Goal: Information Seeking & Learning: Learn about a topic

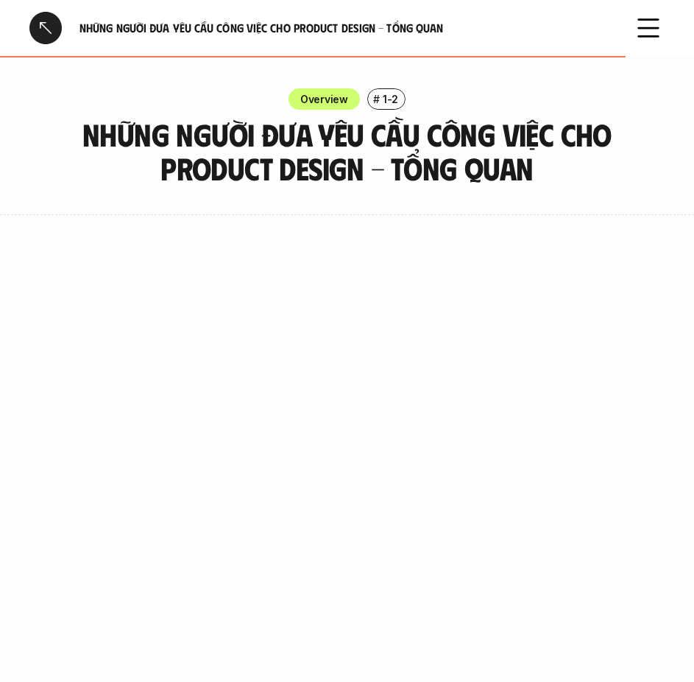
scroll to position [1104, 0]
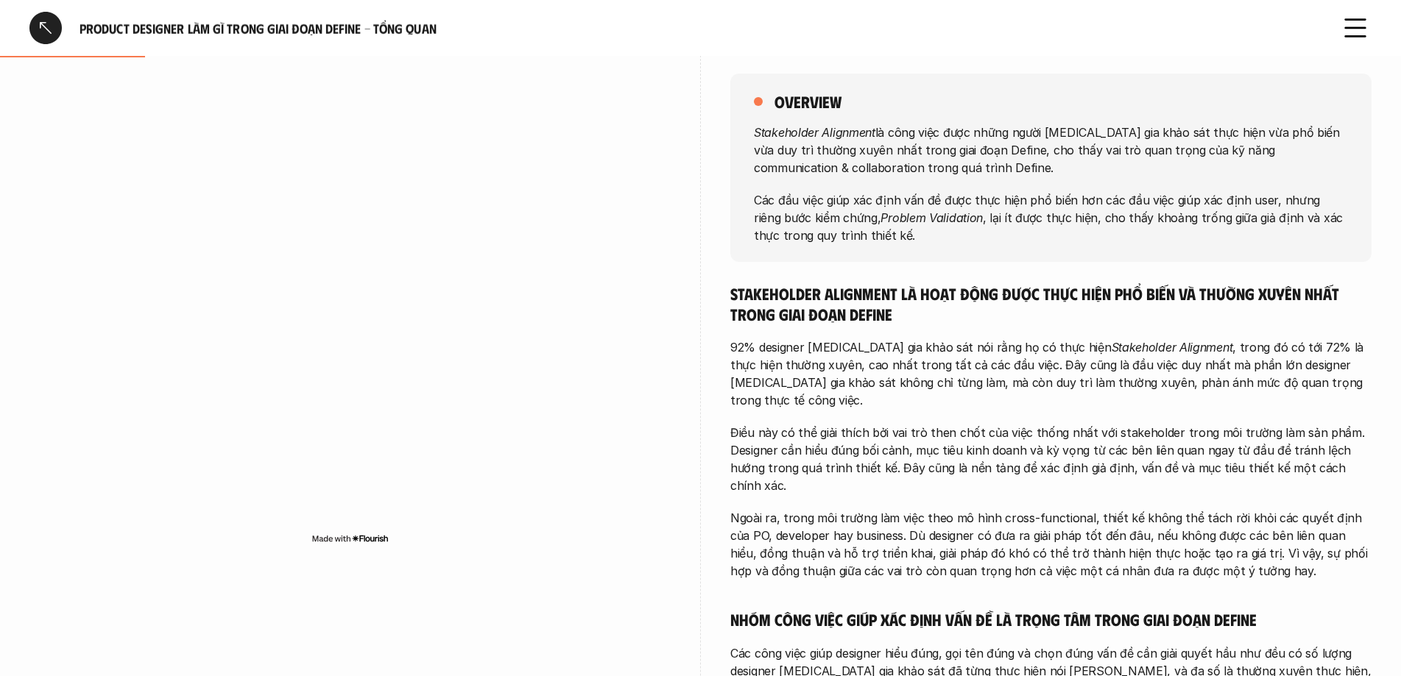
scroll to position [221, 0]
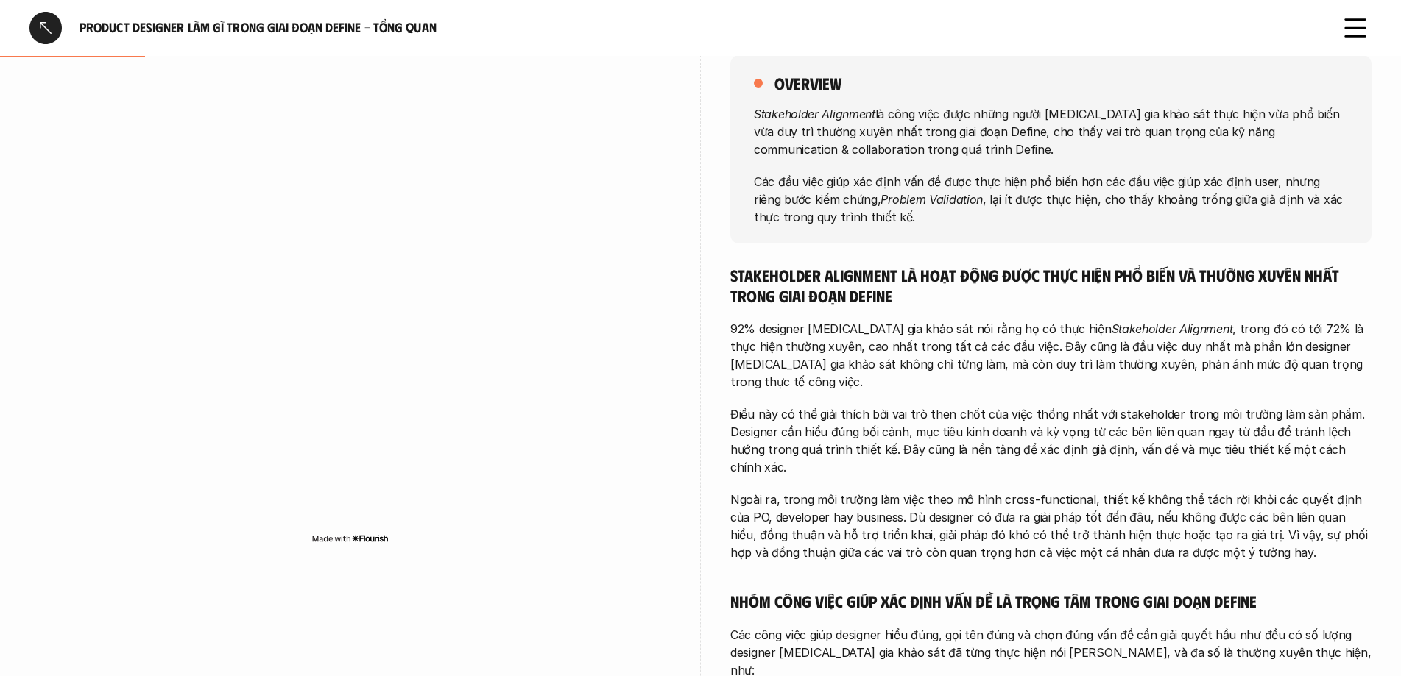
click at [692, 119] on p "Stakeholder Alignment là công việc được những người tham gia khảo sát thực hiện…" at bounding box center [1051, 131] width 594 height 53
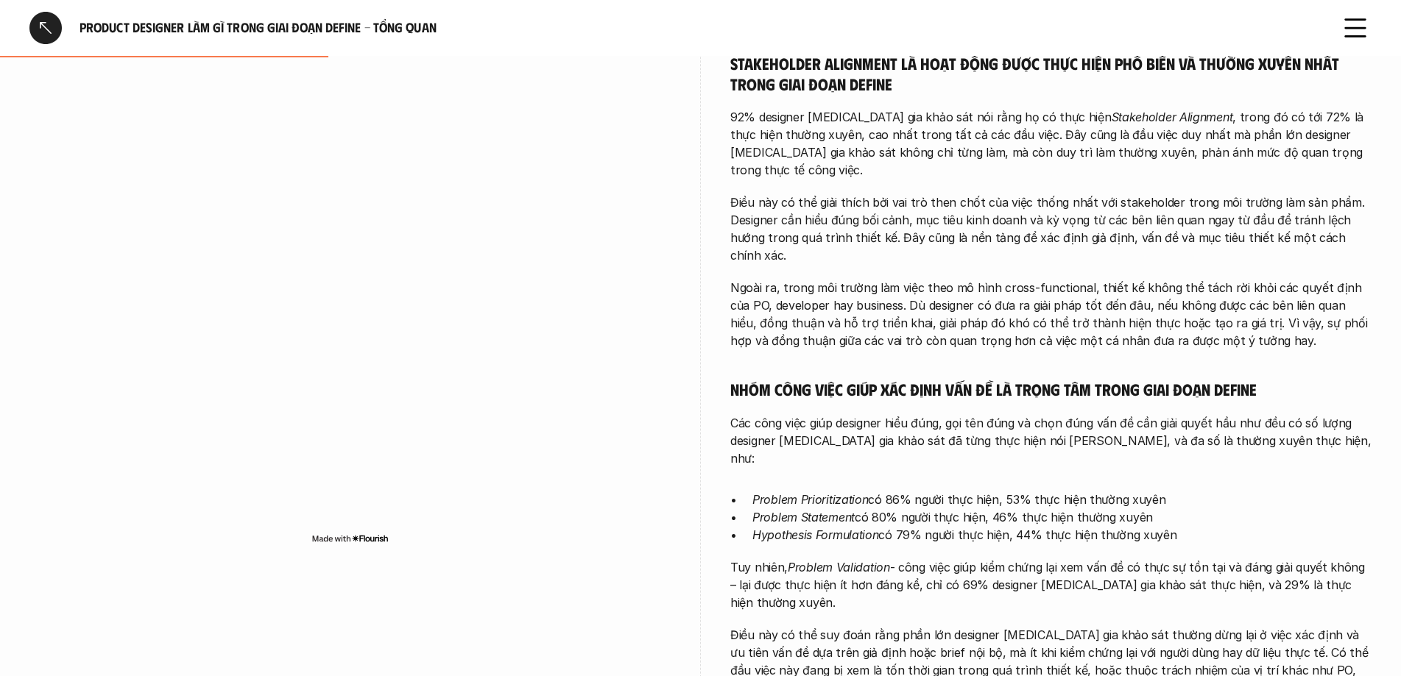
scroll to position [442, 0]
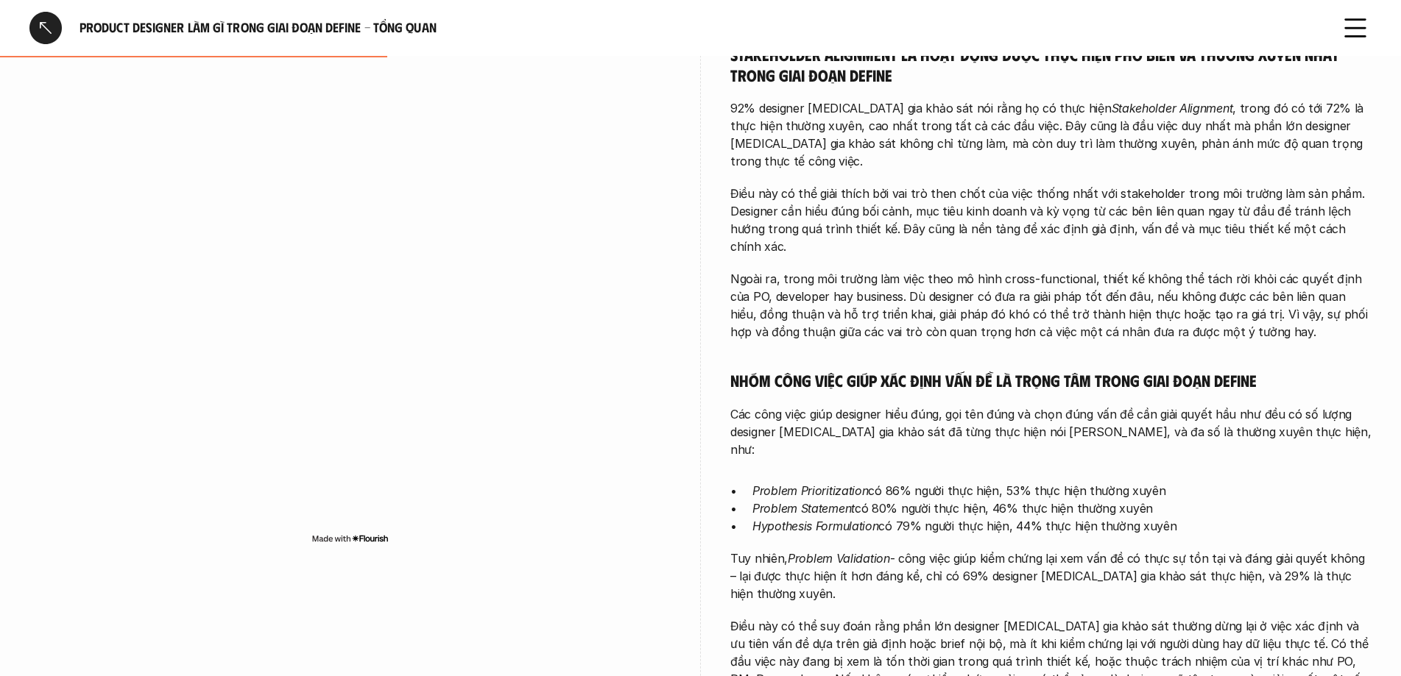
click at [692, 484] on em "Problem Prioritization" at bounding box center [810, 491] width 116 height 15
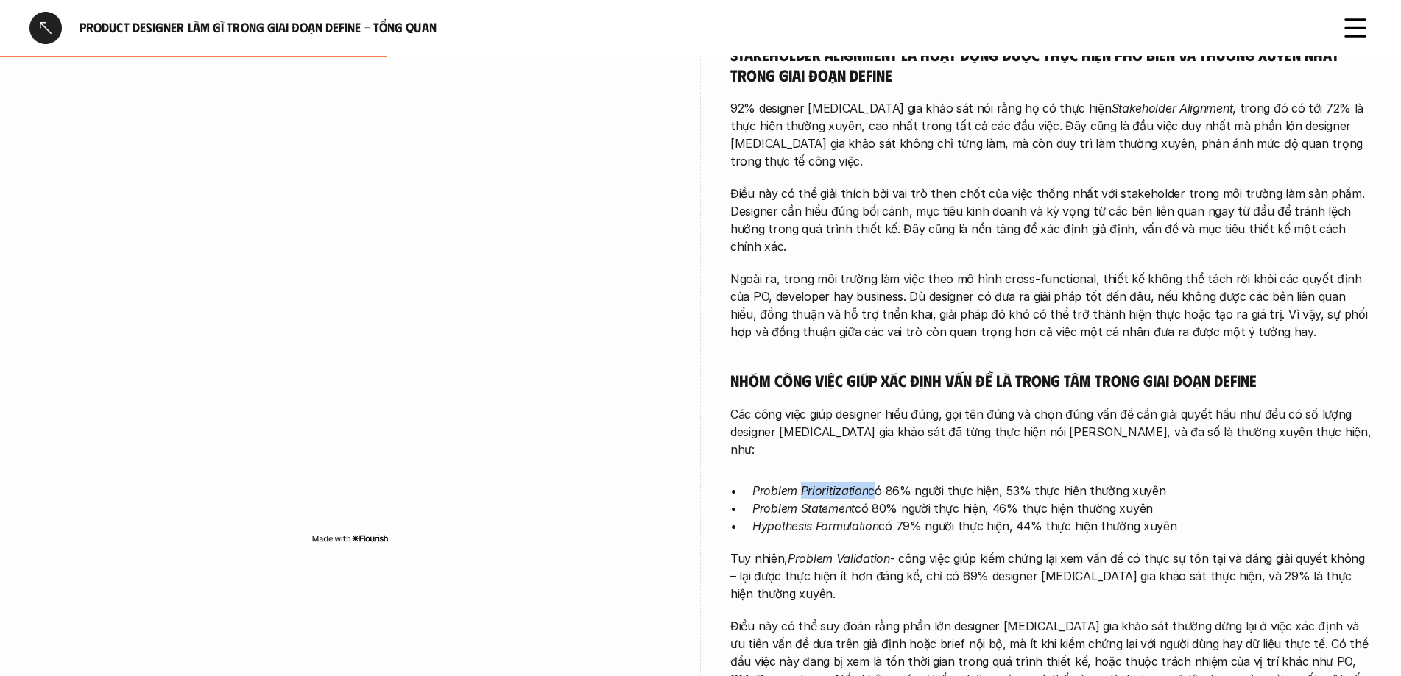
click at [52, 22] on div at bounding box center [45, 28] width 32 height 32
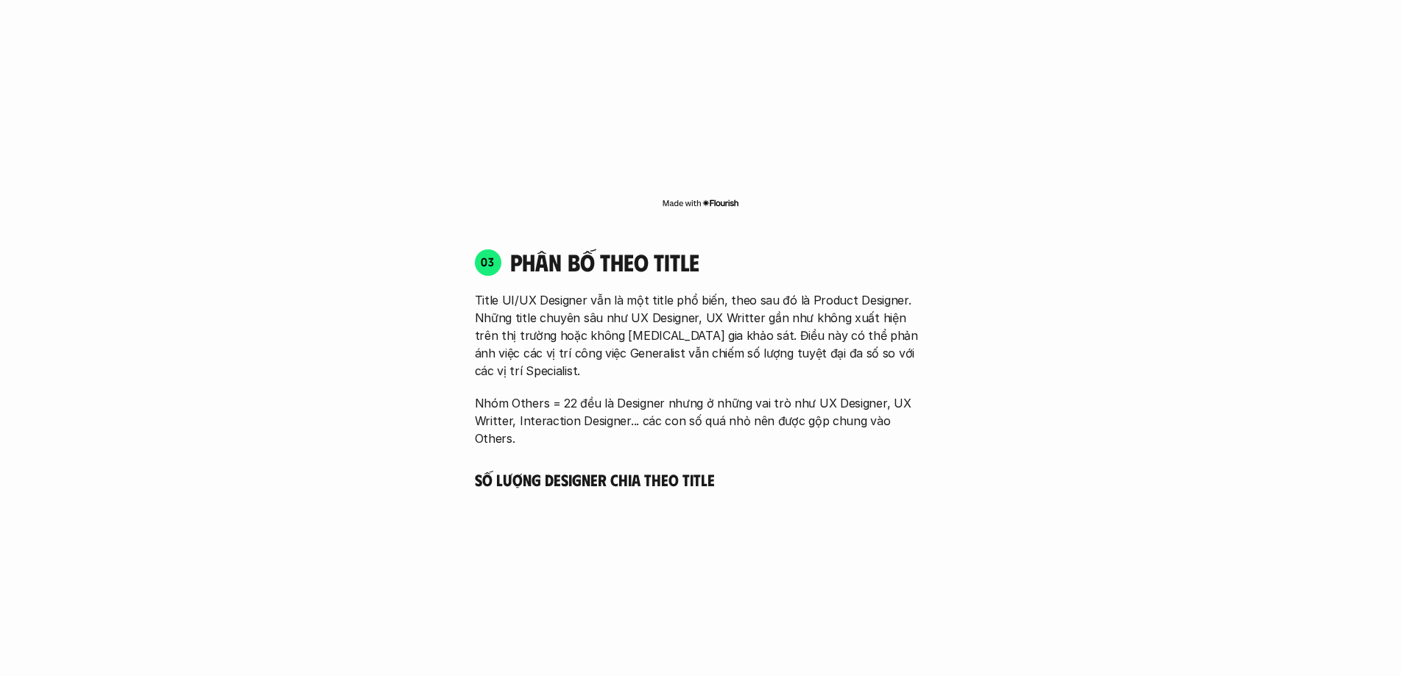
scroll to position [2800, 0]
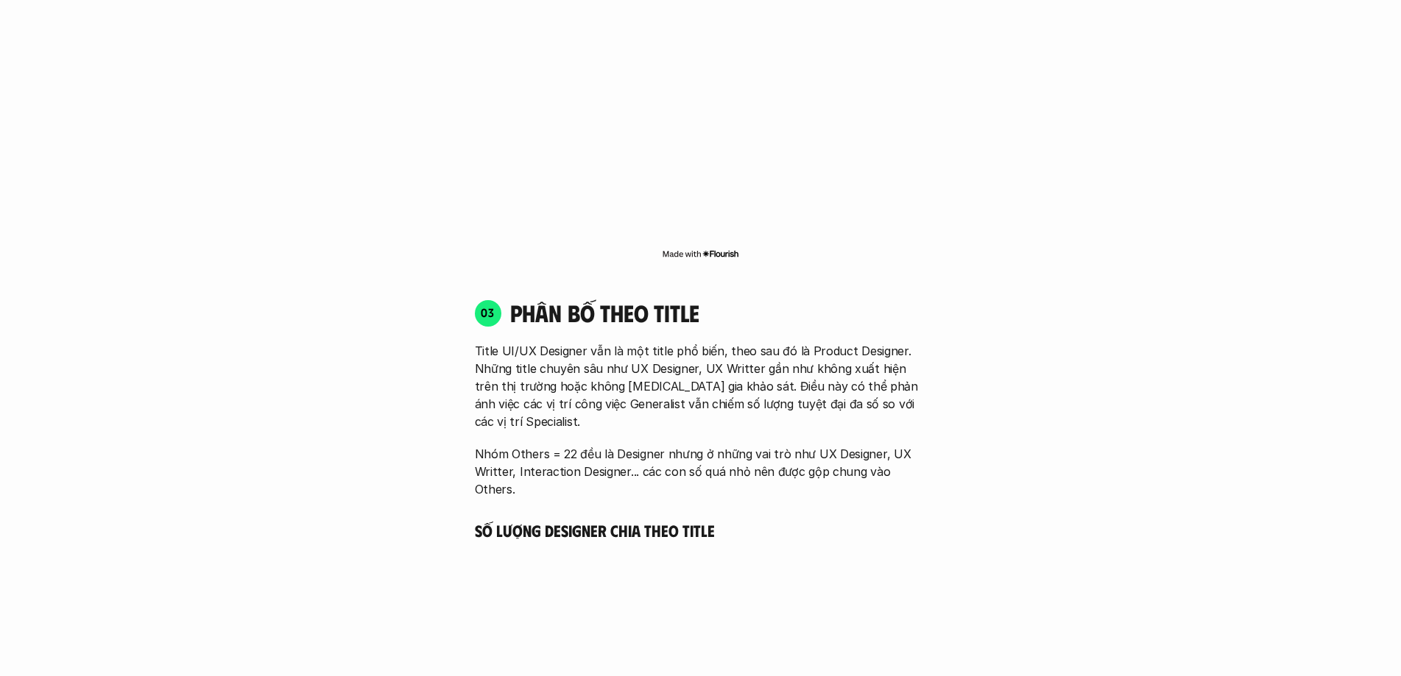
click at [647, 380] on p "Title UI/UX Designer vẫn là một title phổ biến, theo sau đó là Product Designer…" at bounding box center [701, 386] width 452 height 88
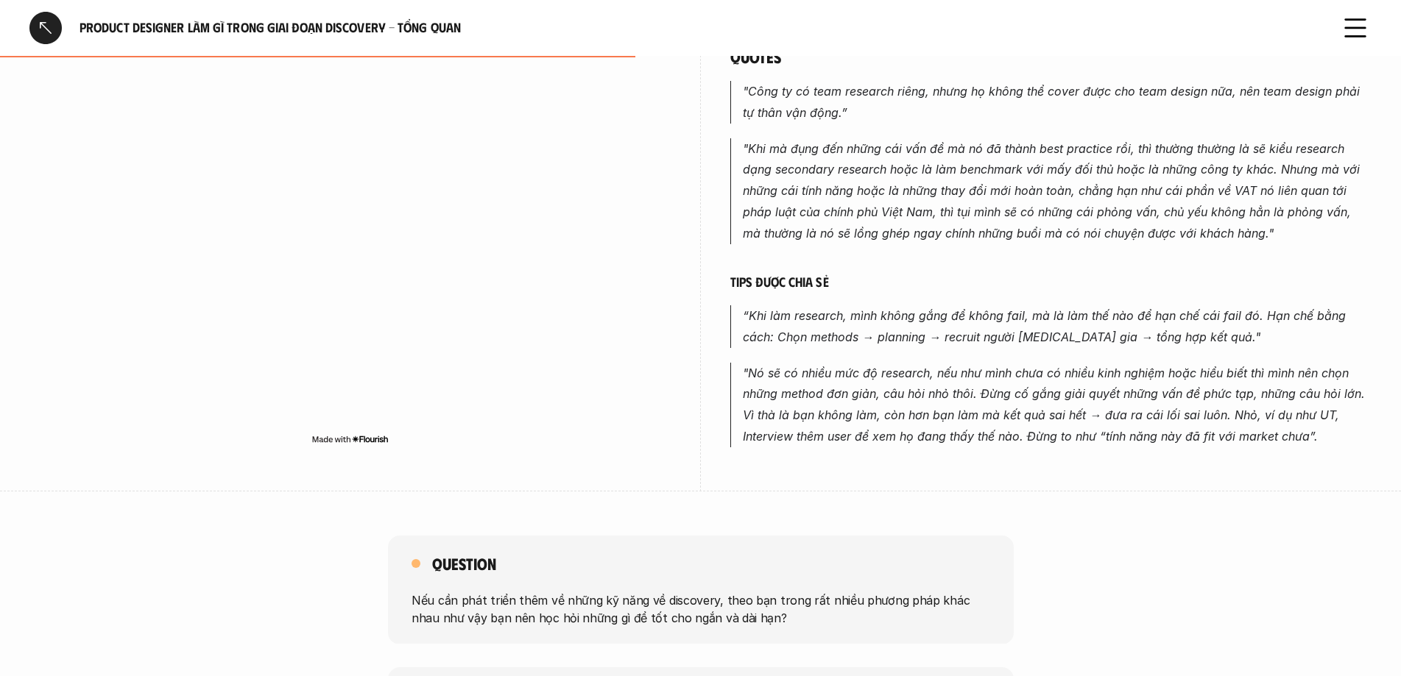
click at [62, 17] on div "Product Designer làm gì trong giai đoạn Discovery - Tổng quan" at bounding box center [675, 28] width 1292 height 32
click at [54, 23] on div at bounding box center [45, 28] width 32 height 32
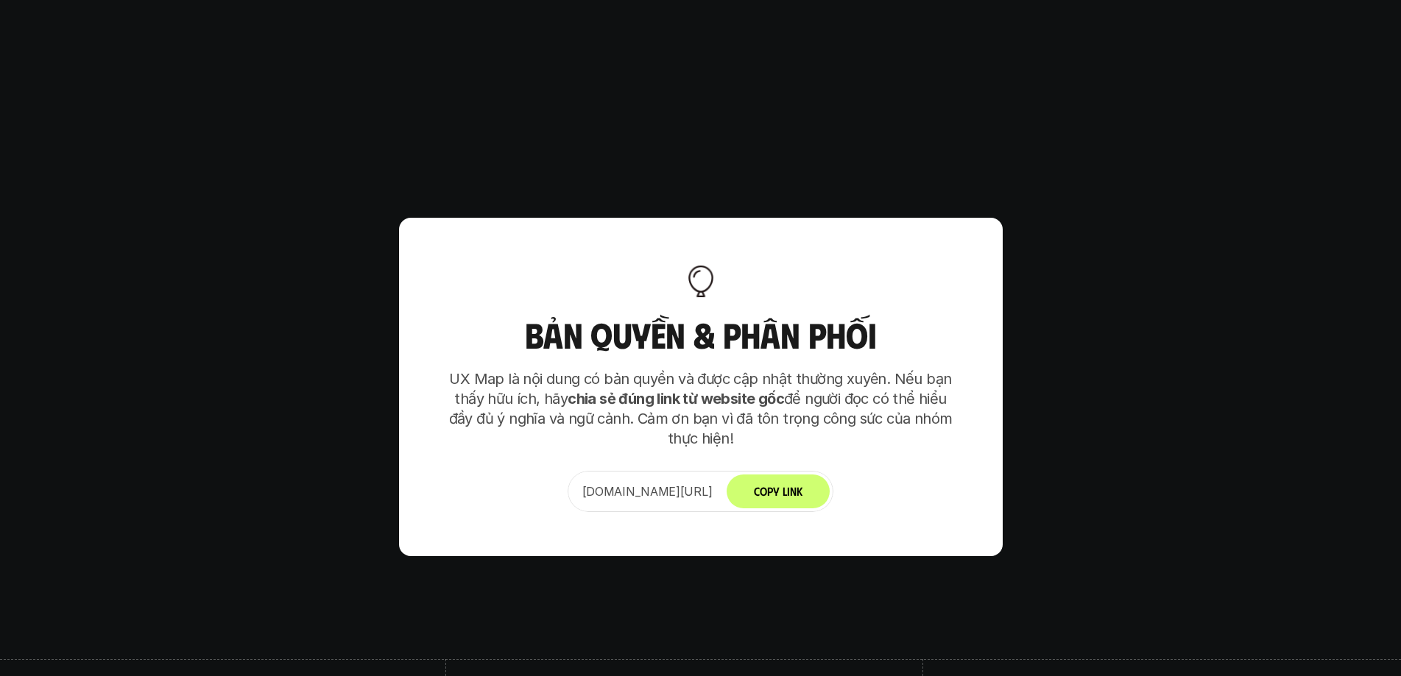
scroll to position [10119, 0]
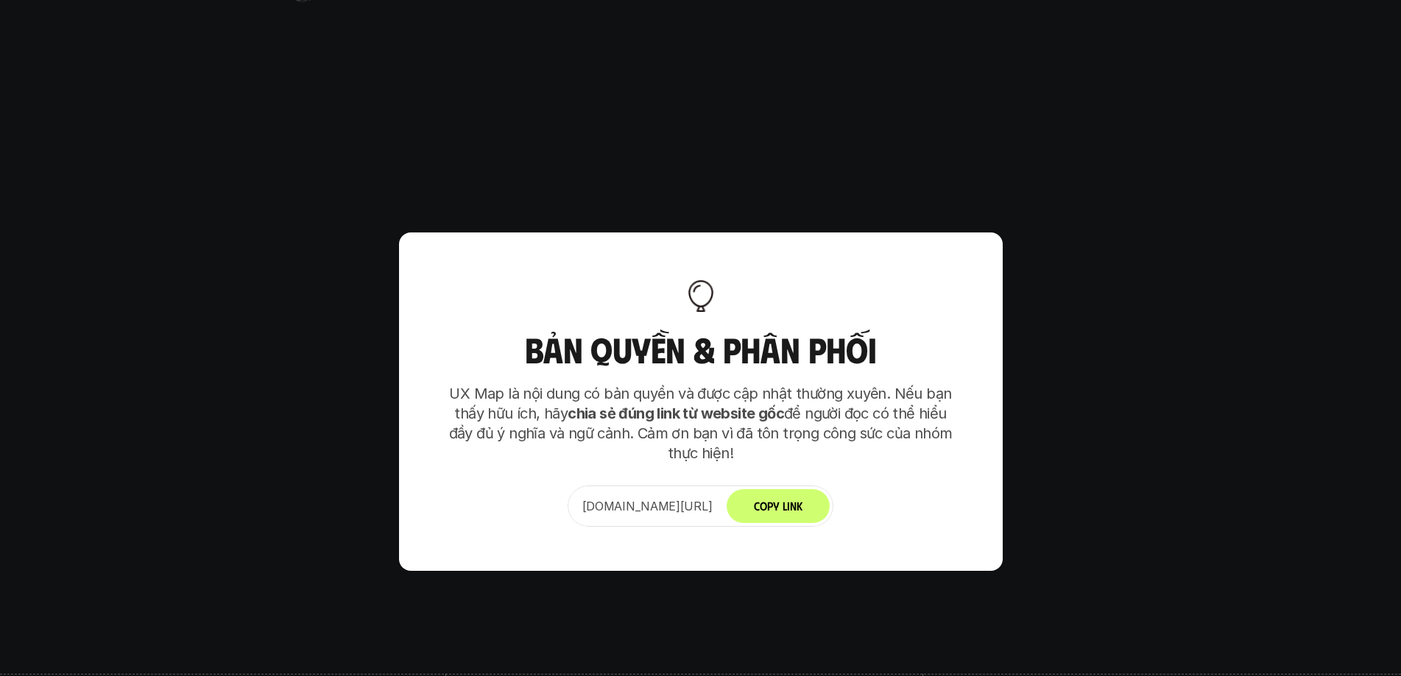
click at [798, 489] on button "Copy Link" at bounding box center [777, 506] width 103 height 34
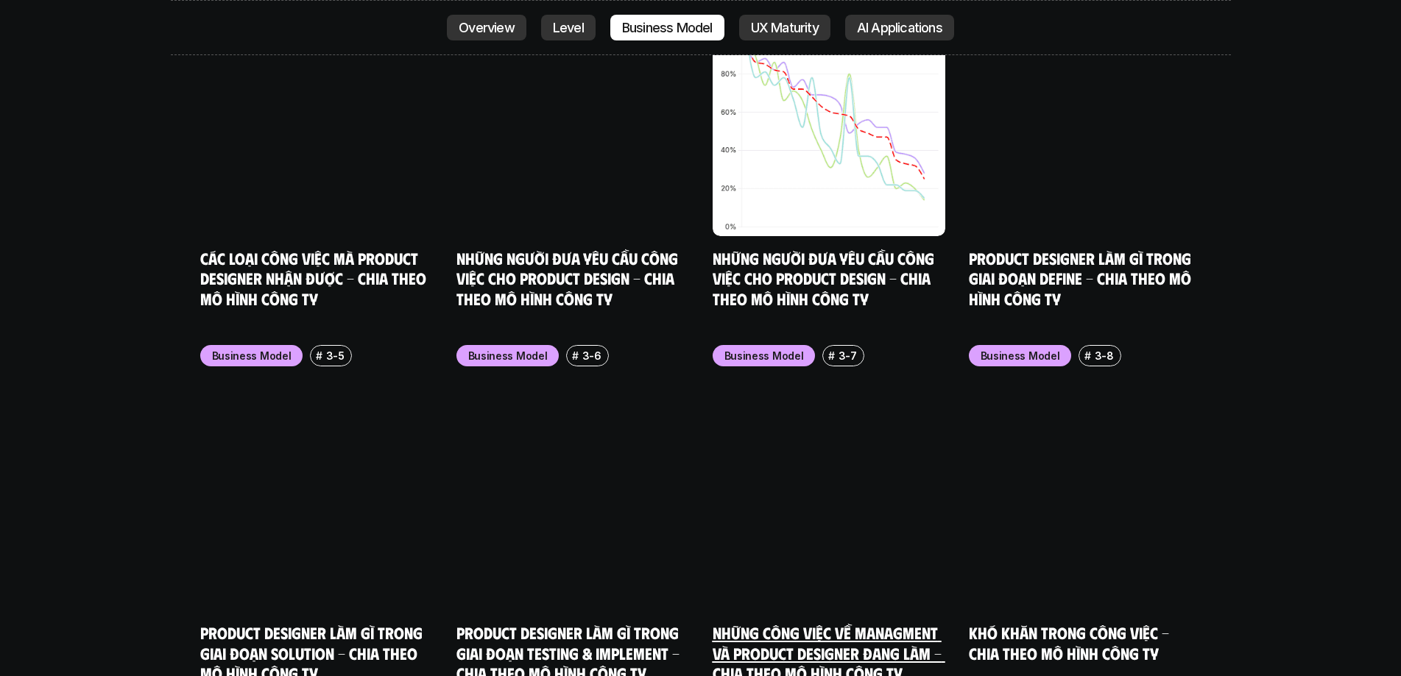
scroll to position [7101, 0]
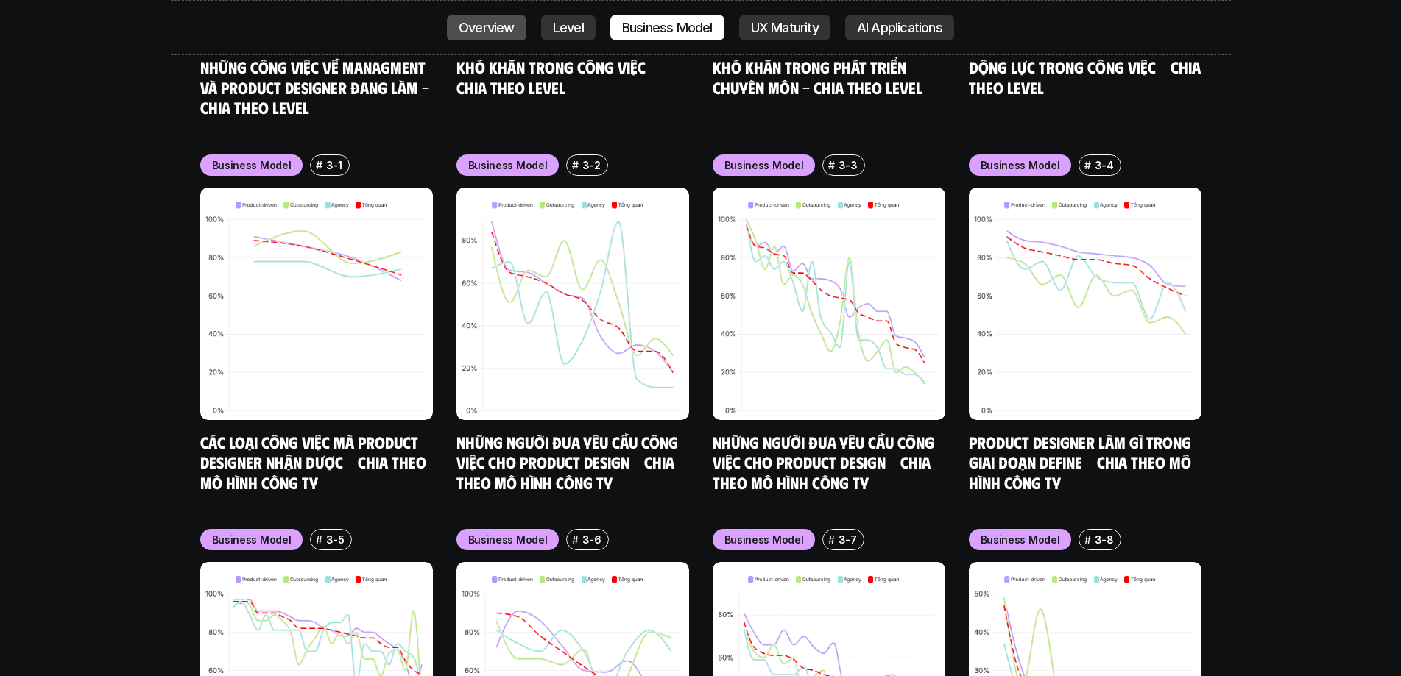
click at [509, 21] on p "Overview" at bounding box center [487, 28] width 56 height 15
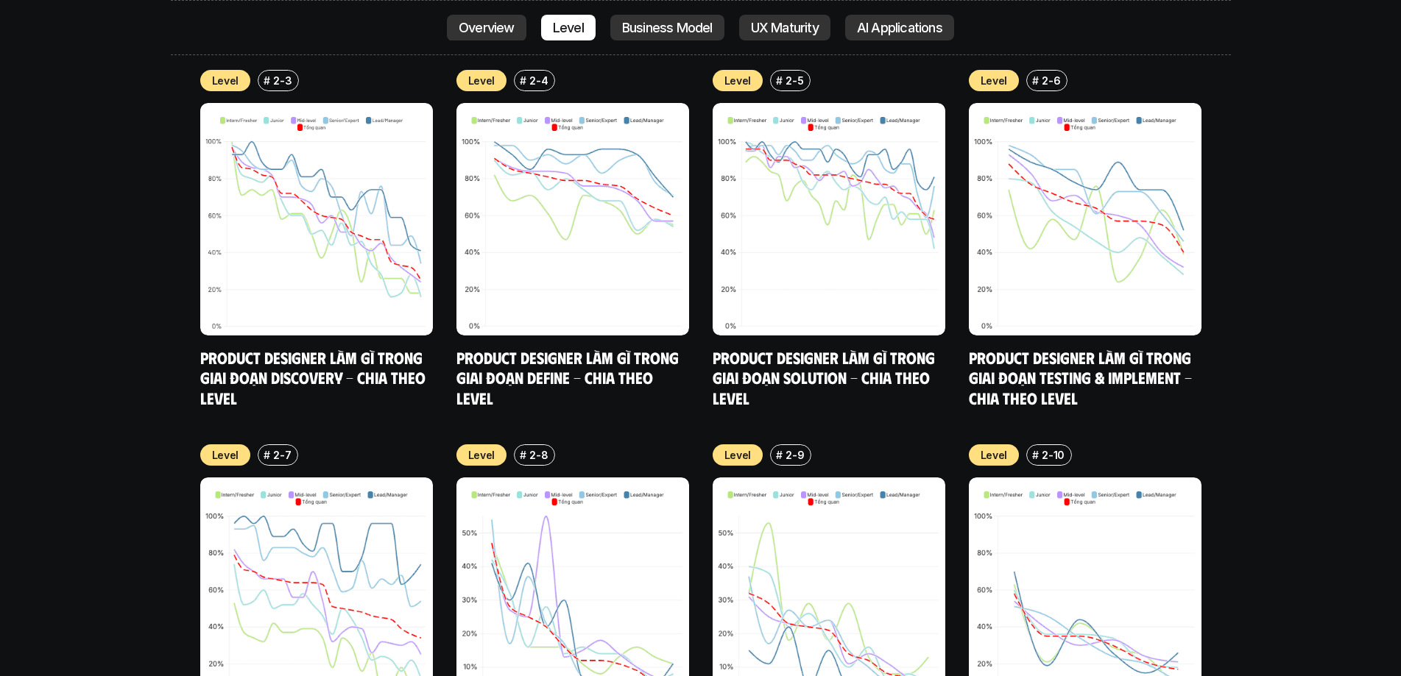
scroll to position [6480, 0]
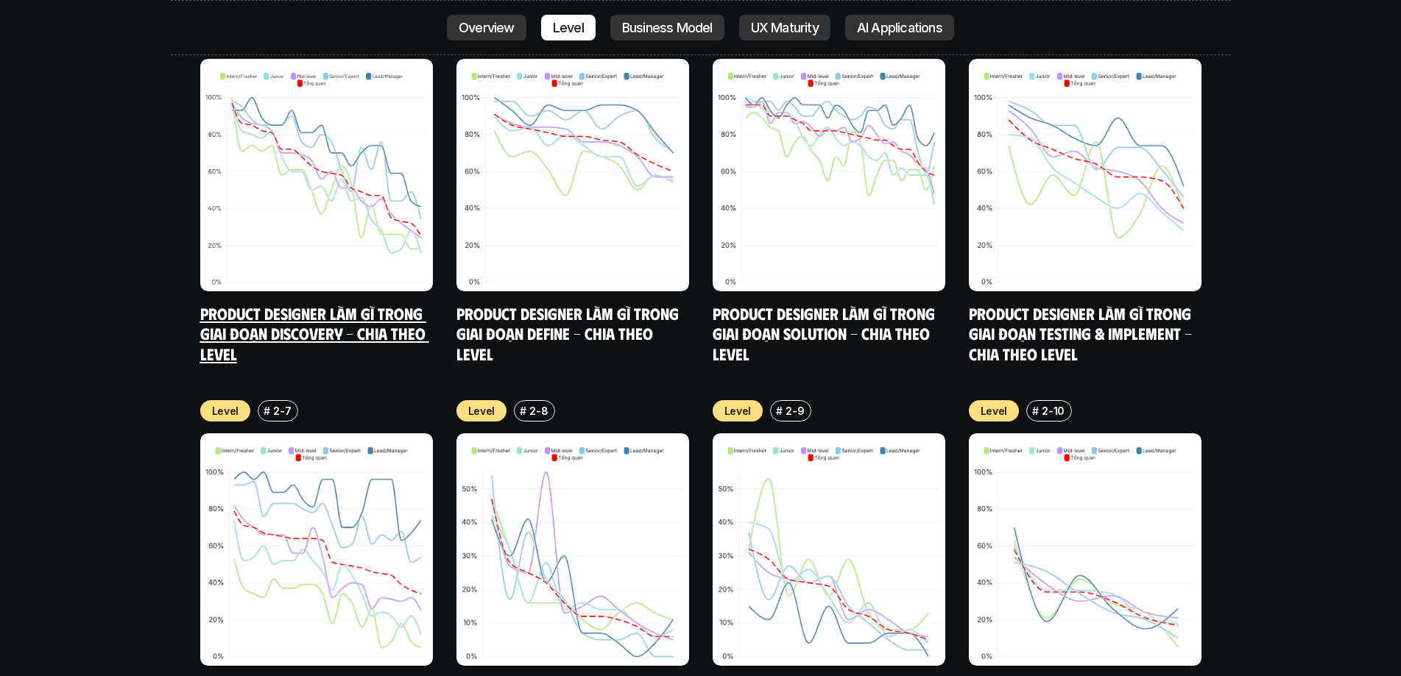
click at [271, 303] on link "Product Designer làm gì trong giai đoạn Discovery - Chia theo Level" at bounding box center [314, 333] width 229 height 60
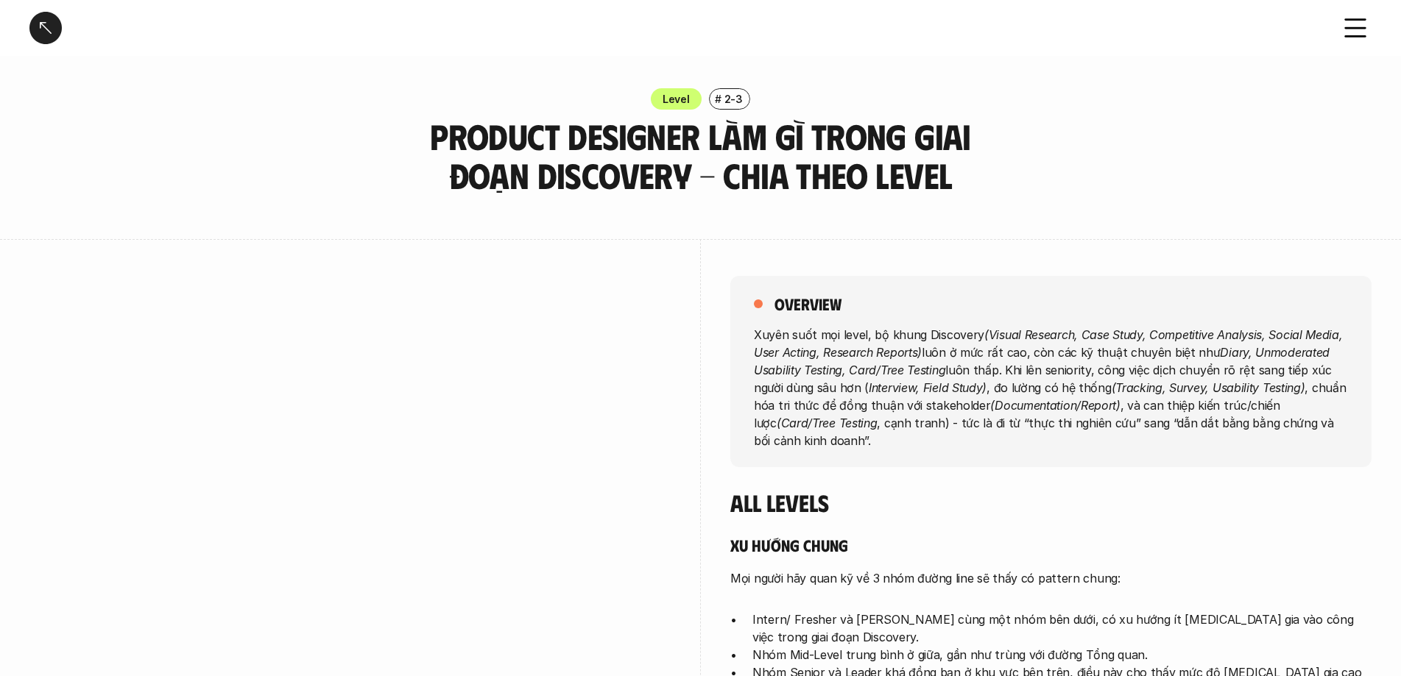
scroll to position [221, 0]
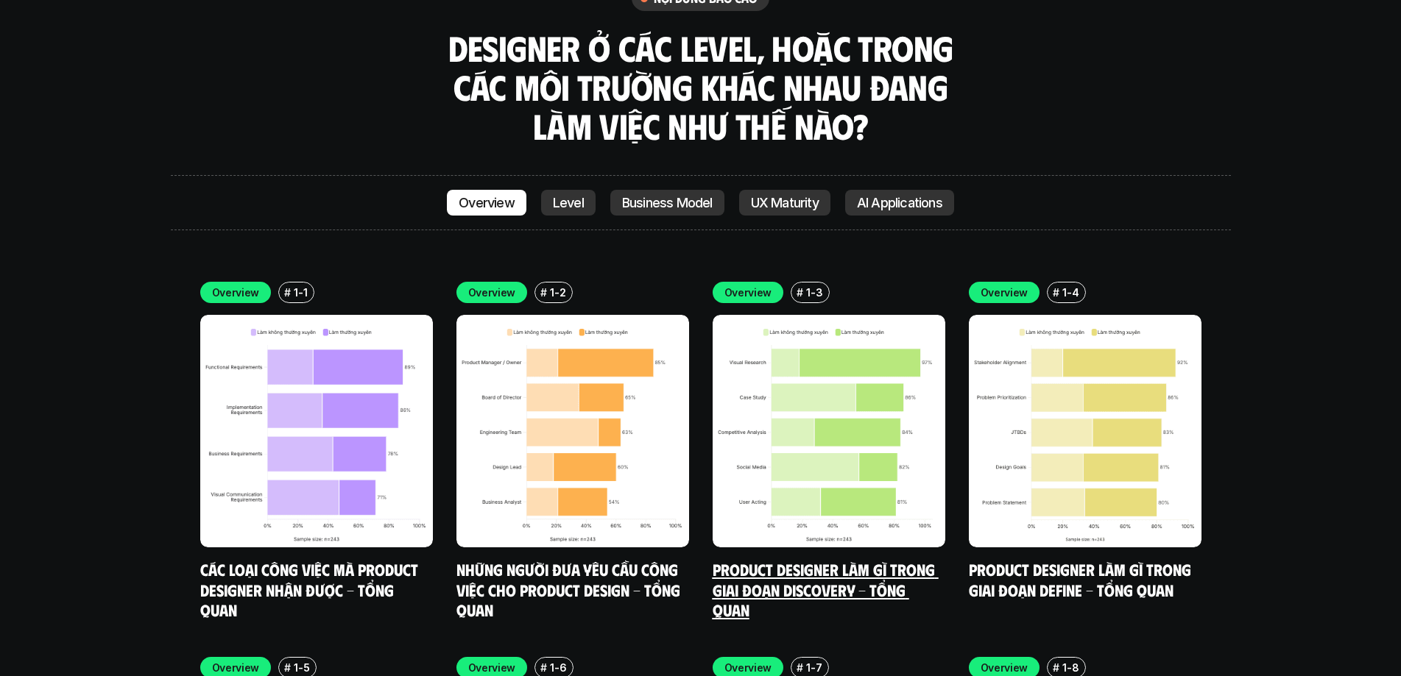
scroll to position [4934, 0]
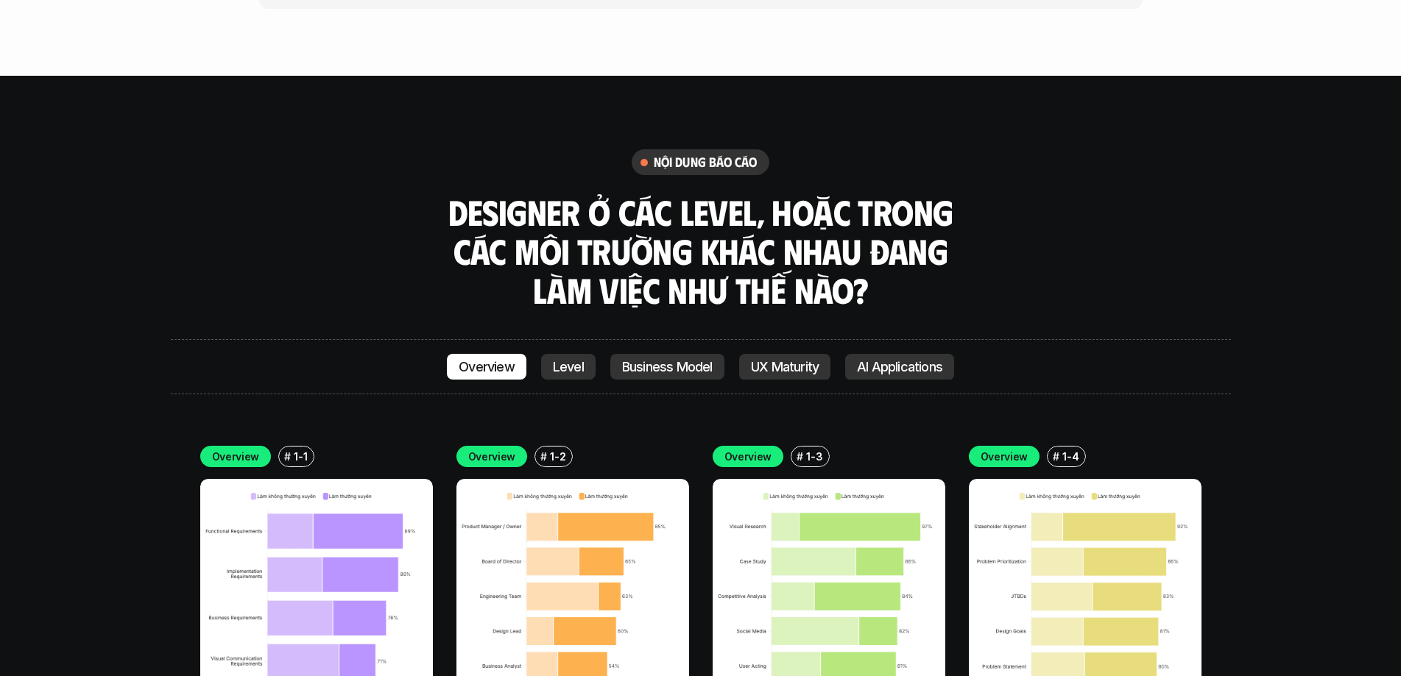
drag, startPoint x: 1167, startPoint y: 174, endPoint x: 1210, endPoint y: 128, distance: 62.5
click at [1210, 149] on div "nội dung báo cáo Designer ở các level, hoặc trong các môi trường khác nhau đang…" at bounding box center [701, 229] width 1060 height 160
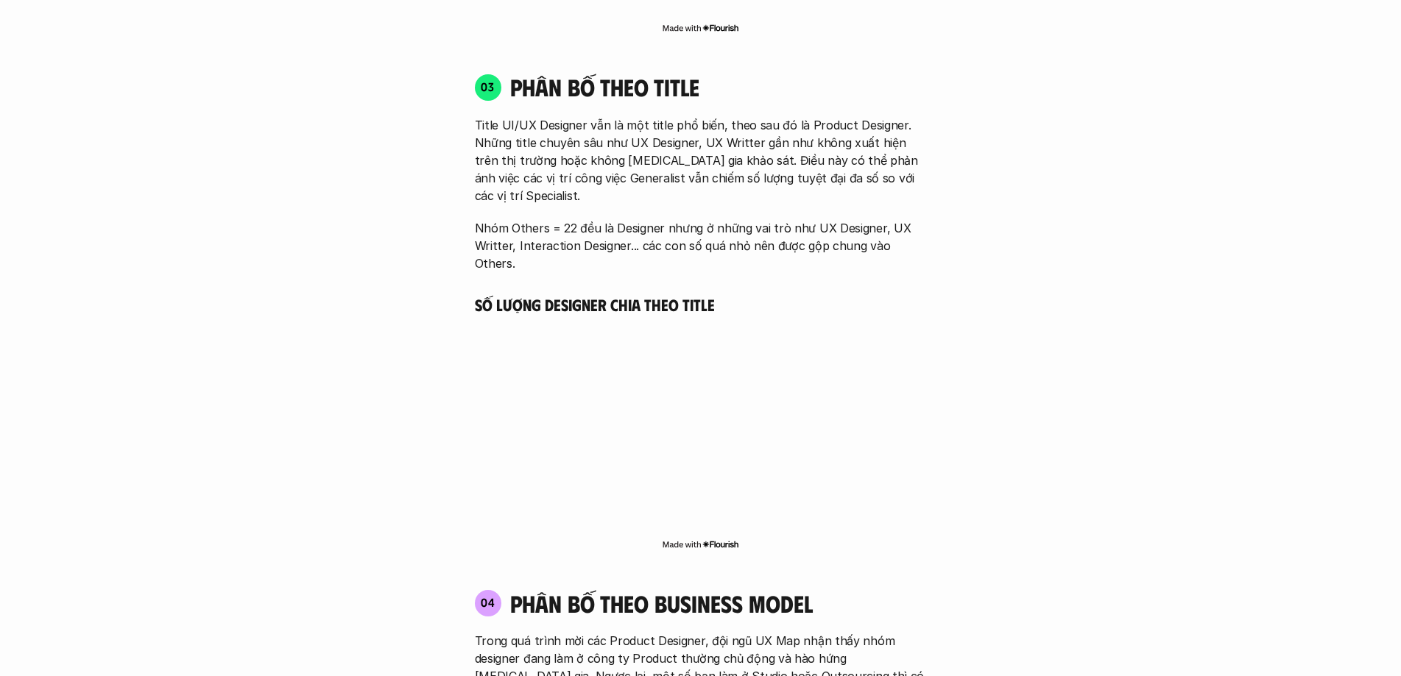
scroll to position [3021, 0]
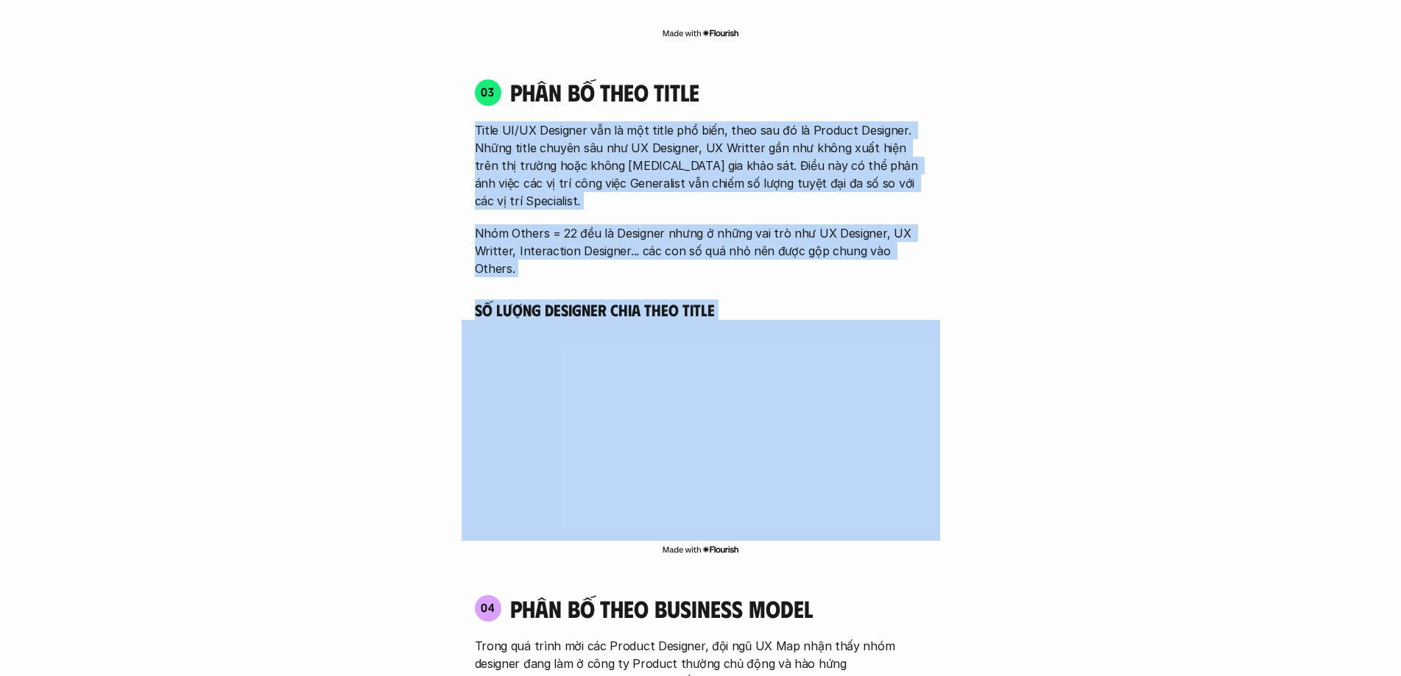
drag, startPoint x: 475, startPoint y: 109, endPoint x: 657, endPoint y: 510, distance: 440.4
click at [657, 510] on div "03 phân bố theo title Title UI/UX Designer vẫn là một title phổ biến, theo sau …" at bounding box center [700, 317] width 478 height 509
copy div "Title UI/UX Designer vẫn là một title phổ biến, theo sau đó là Product Designer…"
click at [741, 224] on p "Nhóm Others = 22 đều là Designer nhưng ở những vai trò như UX Designer, UX Writ…" at bounding box center [701, 250] width 452 height 53
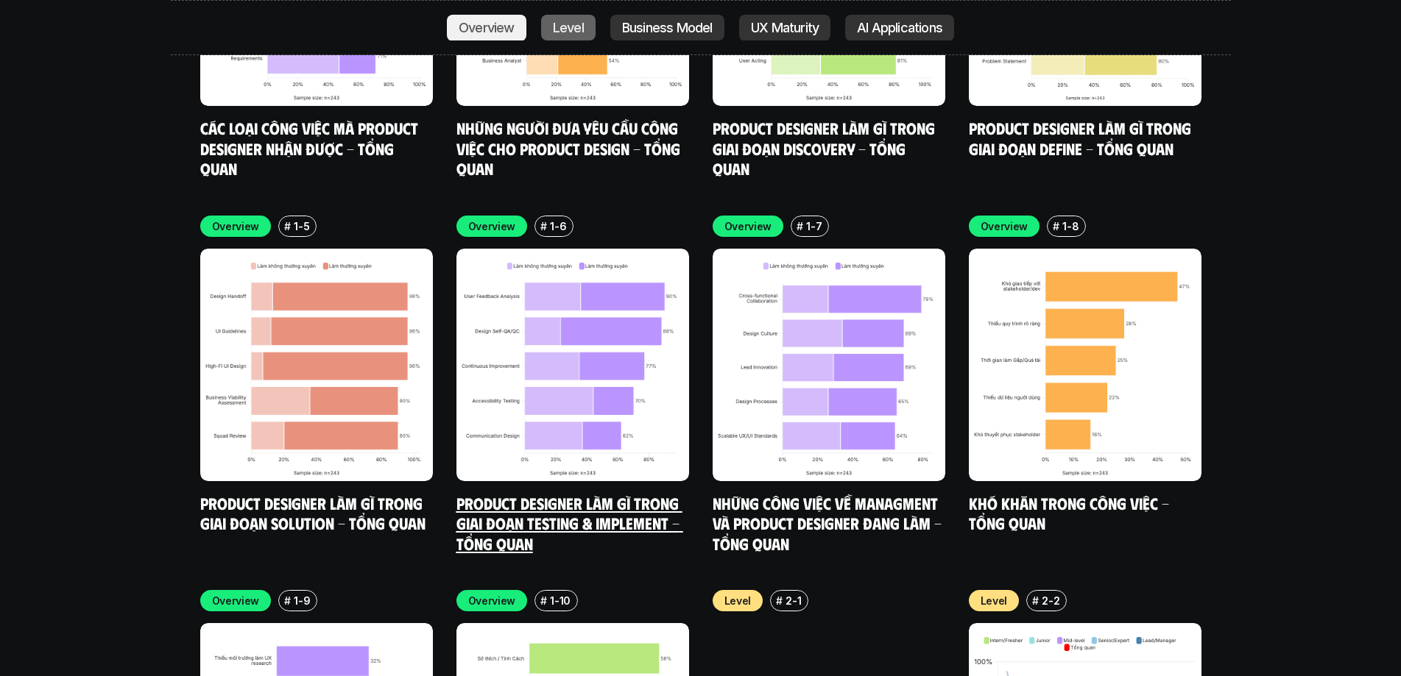
scroll to position [5523, 0]
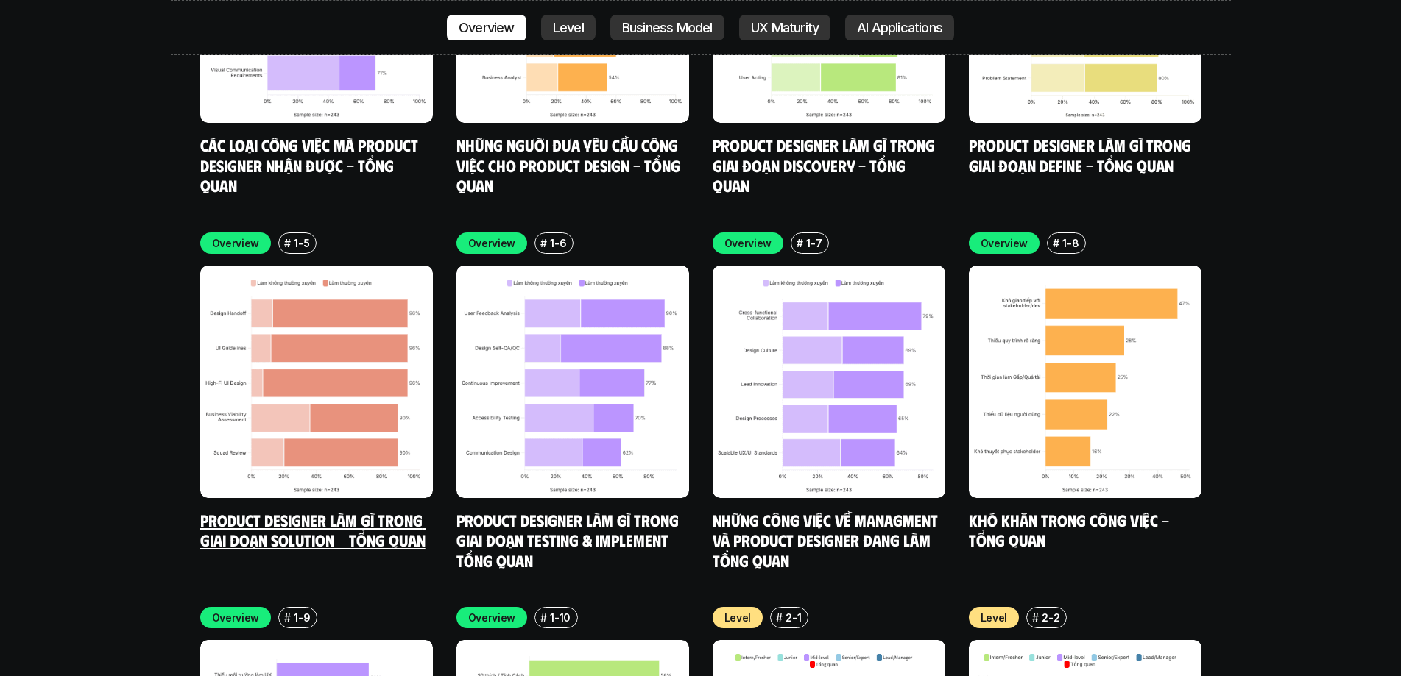
click at [401, 510] on link "Product Designer làm gì trong giai đoạn Solution - Tổng quan" at bounding box center [313, 530] width 226 height 40
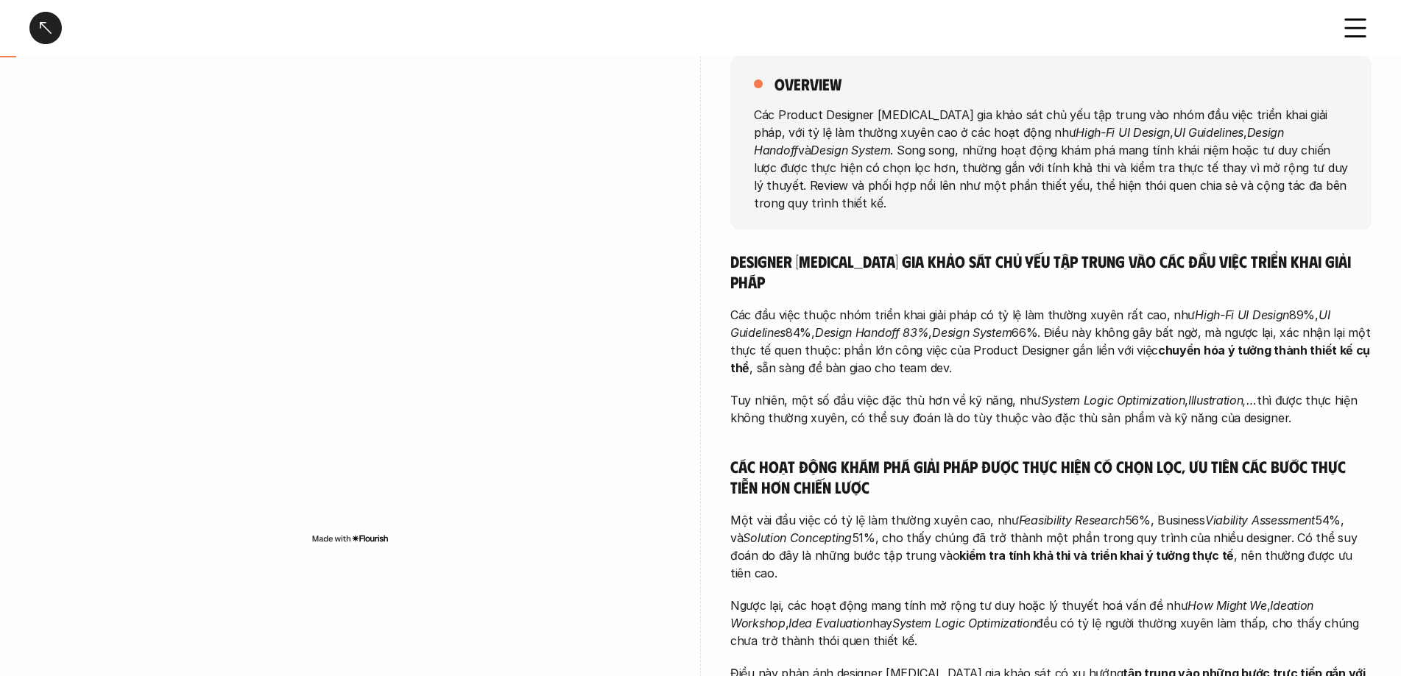
scroll to position [221, 0]
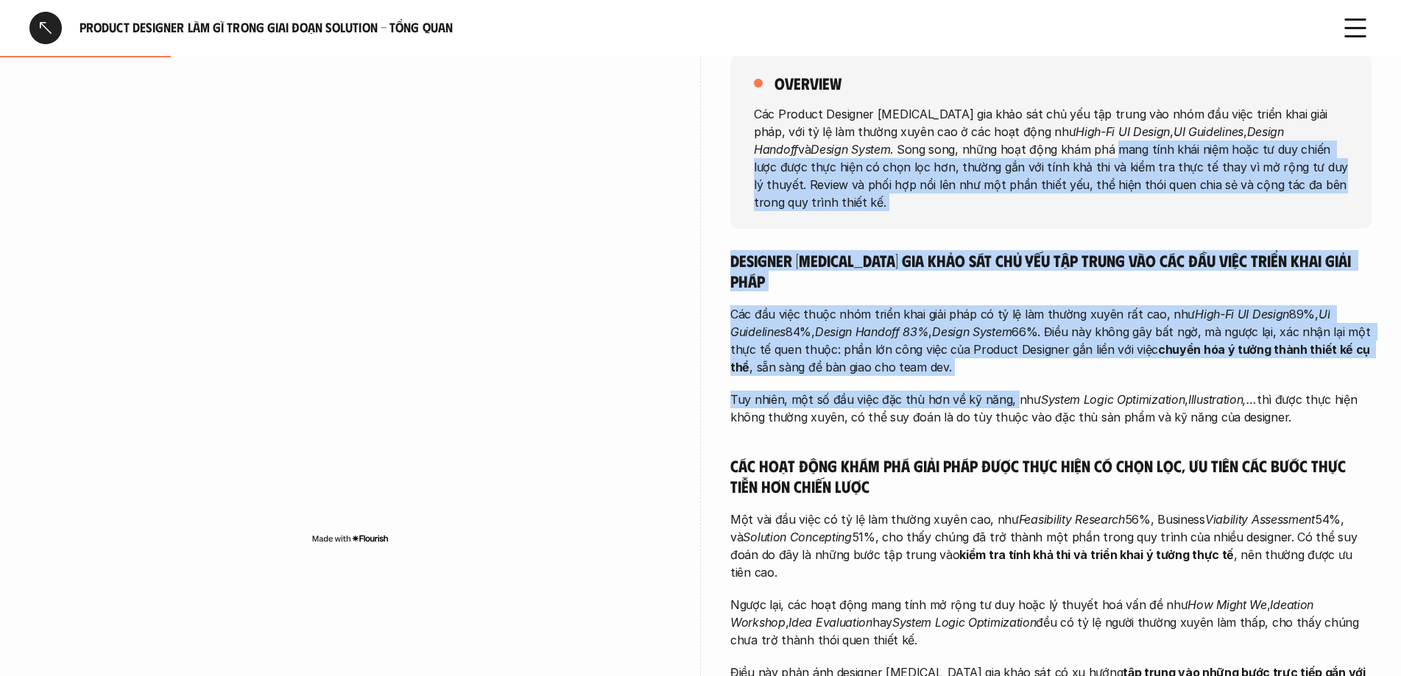
drag, startPoint x: 968, startPoint y: 147, endPoint x: 1008, endPoint y: 355, distance: 211.3
click at [1008, 355] on div "overview Các Product Designer tham gia khảo sát chủ yếu tập trung vào nhóm đầu …" at bounding box center [1050, 491] width 641 height 946
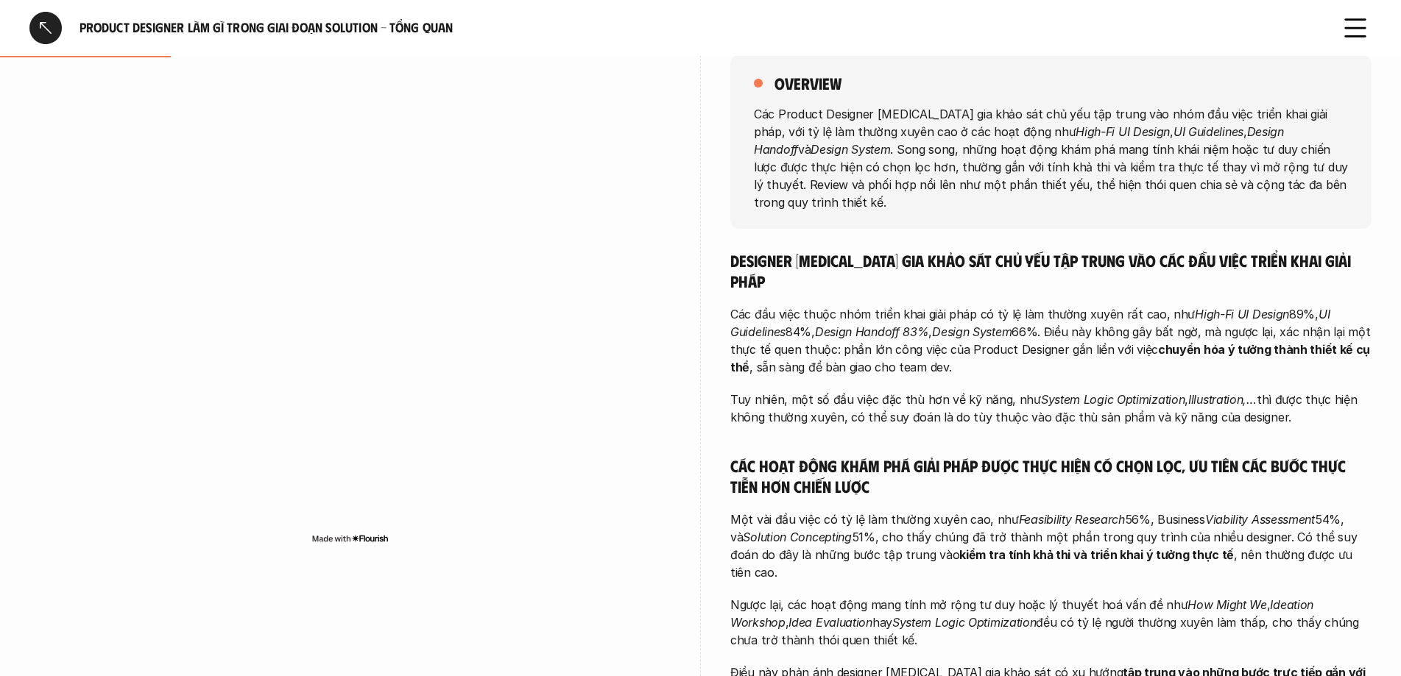
click at [981, 456] on h5 "Các hoạt động khám phá giải pháp được thực hiện có chọn lọc, ưu tiên các bước t…" at bounding box center [1050, 476] width 641 height 40
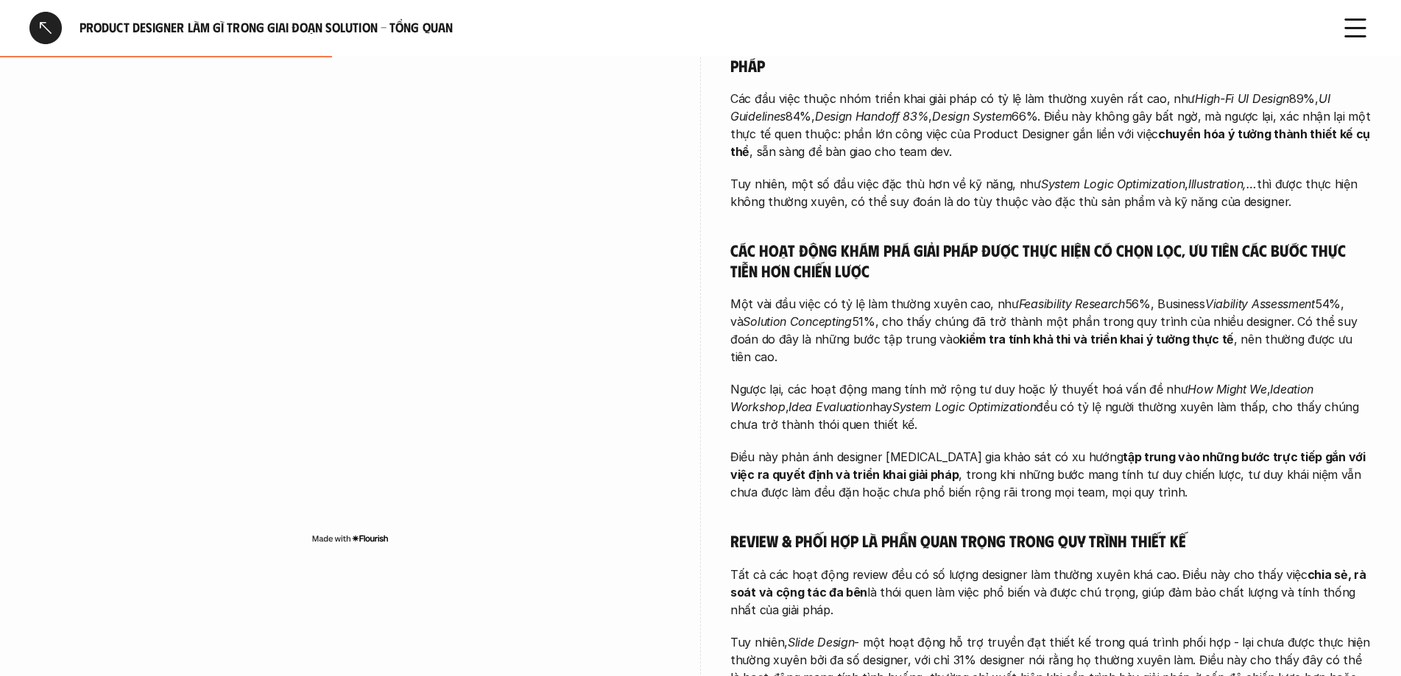
scroll to position [442, 0]
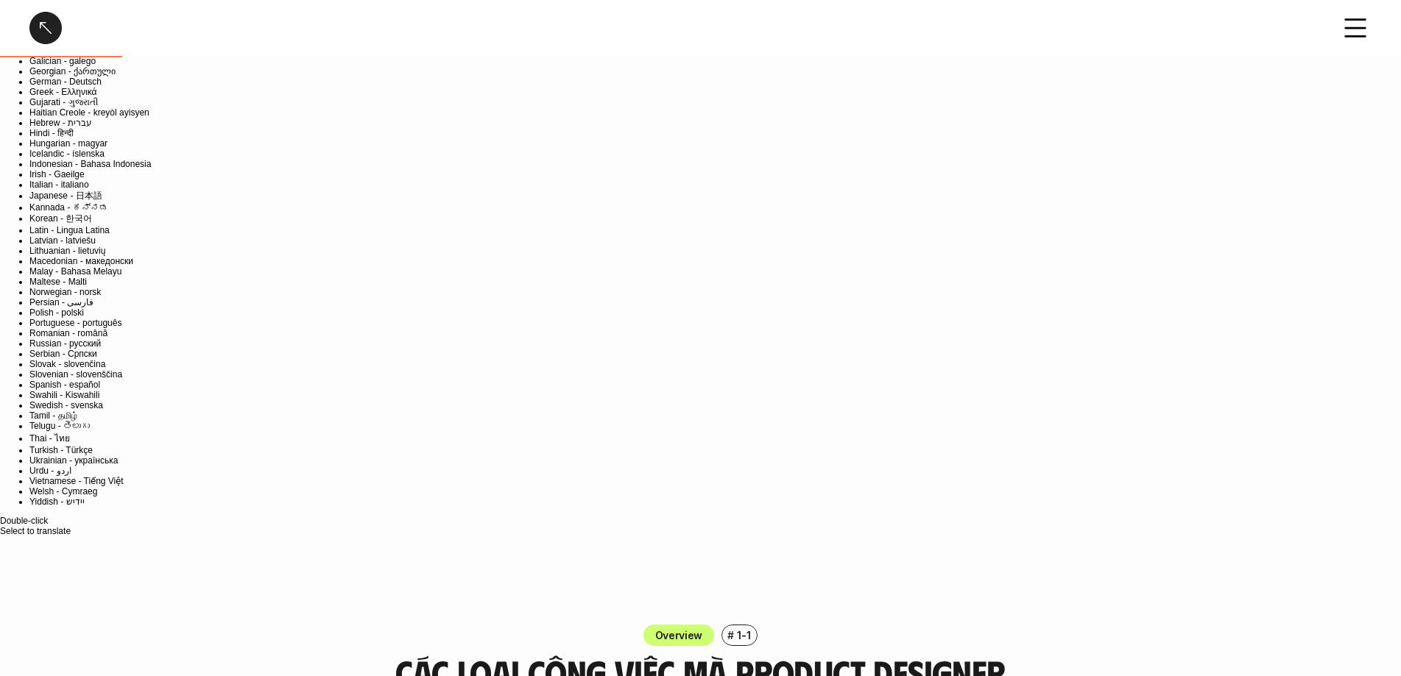
scroll to position [221, 0]
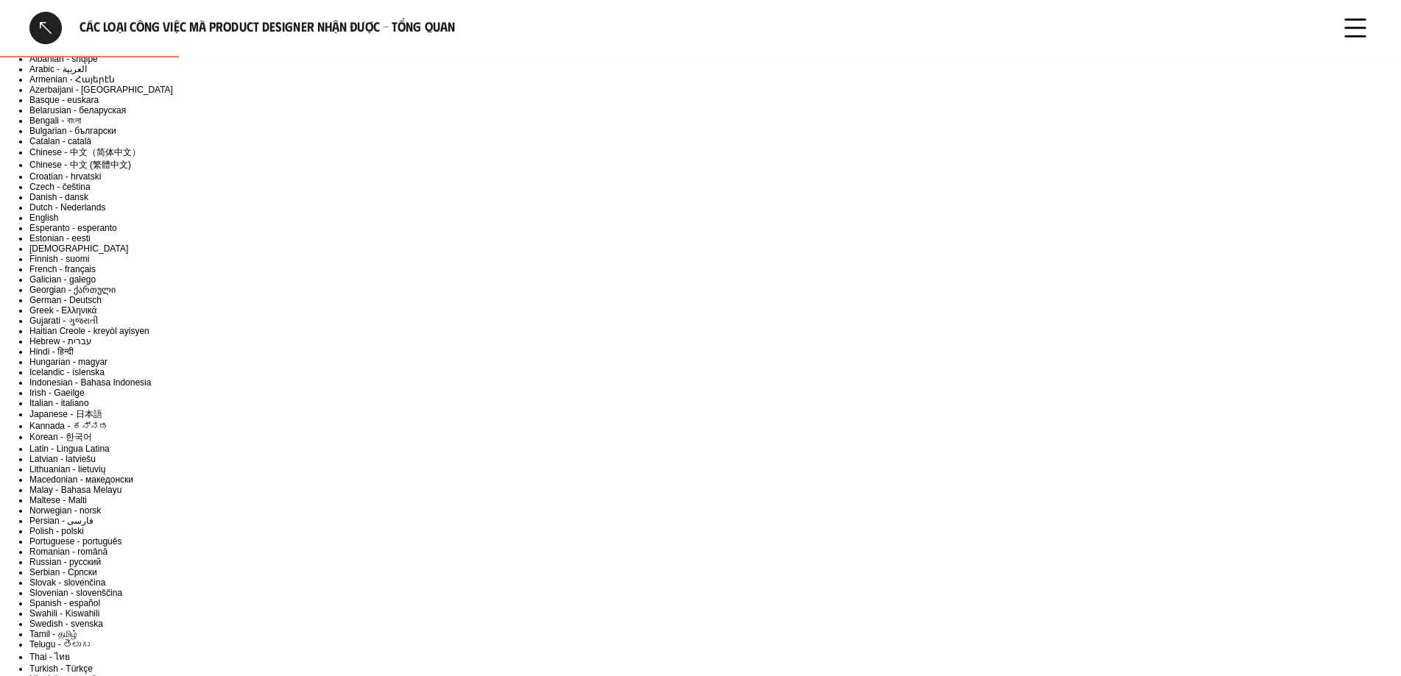
scroll to position [221, 0]
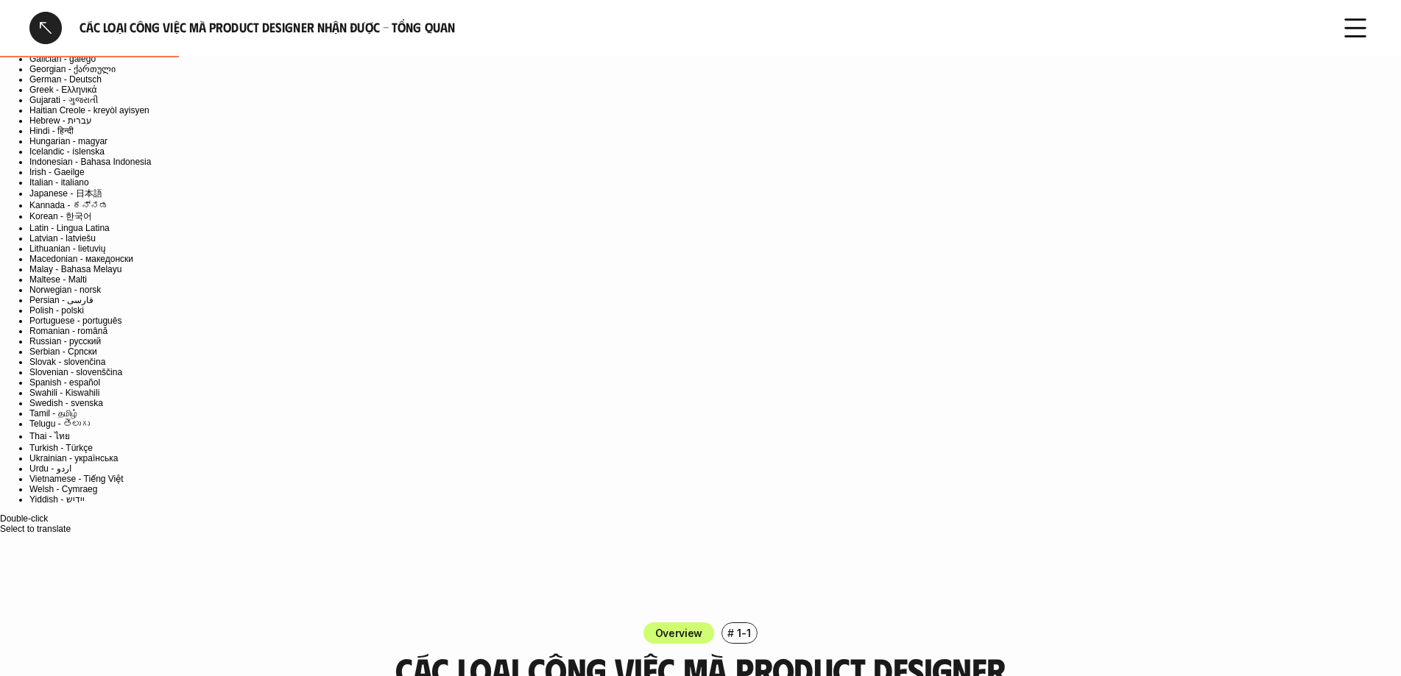
click at [582, 35] on h6 "Các loại công việc mà Product Designer nhận được - Tổng quan" at bounding box center [700, 27] width 1242 height 17
click at [48, 13] on div at bounding box center [45, 28] width 32 height 32
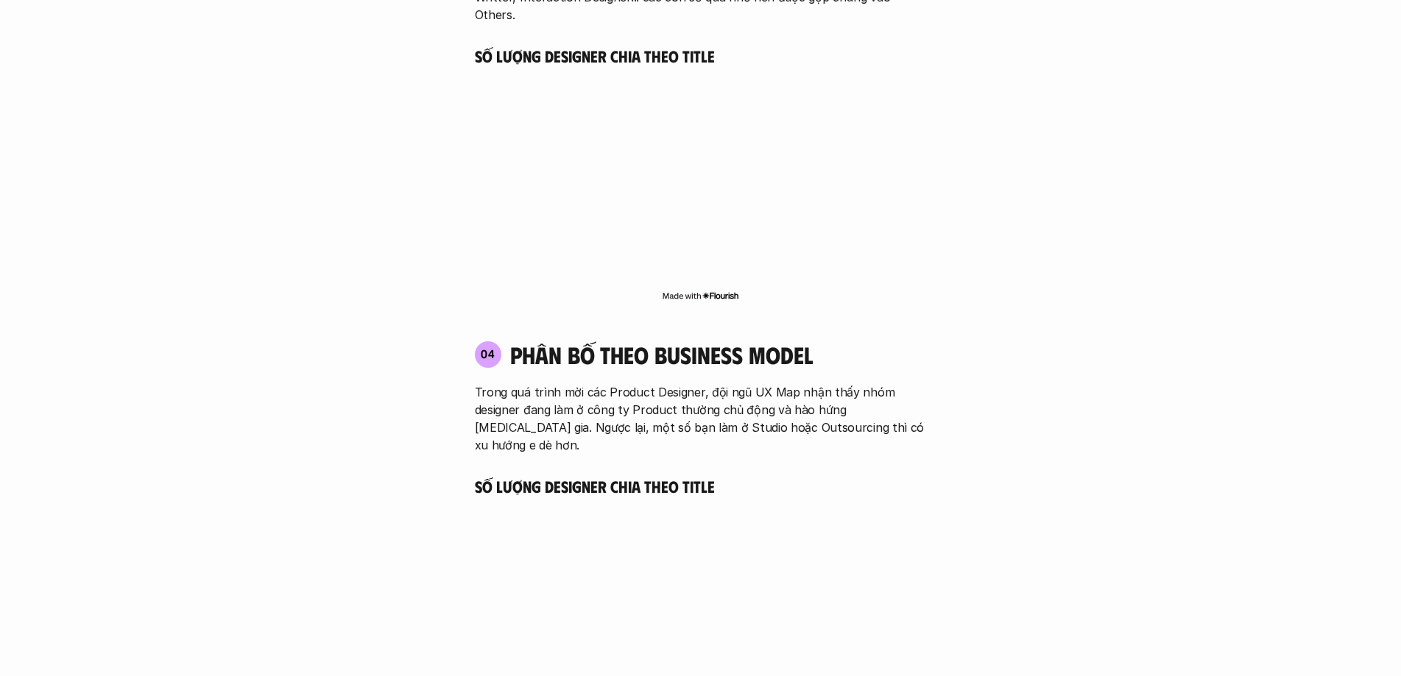
scroll to position [3757, 0]
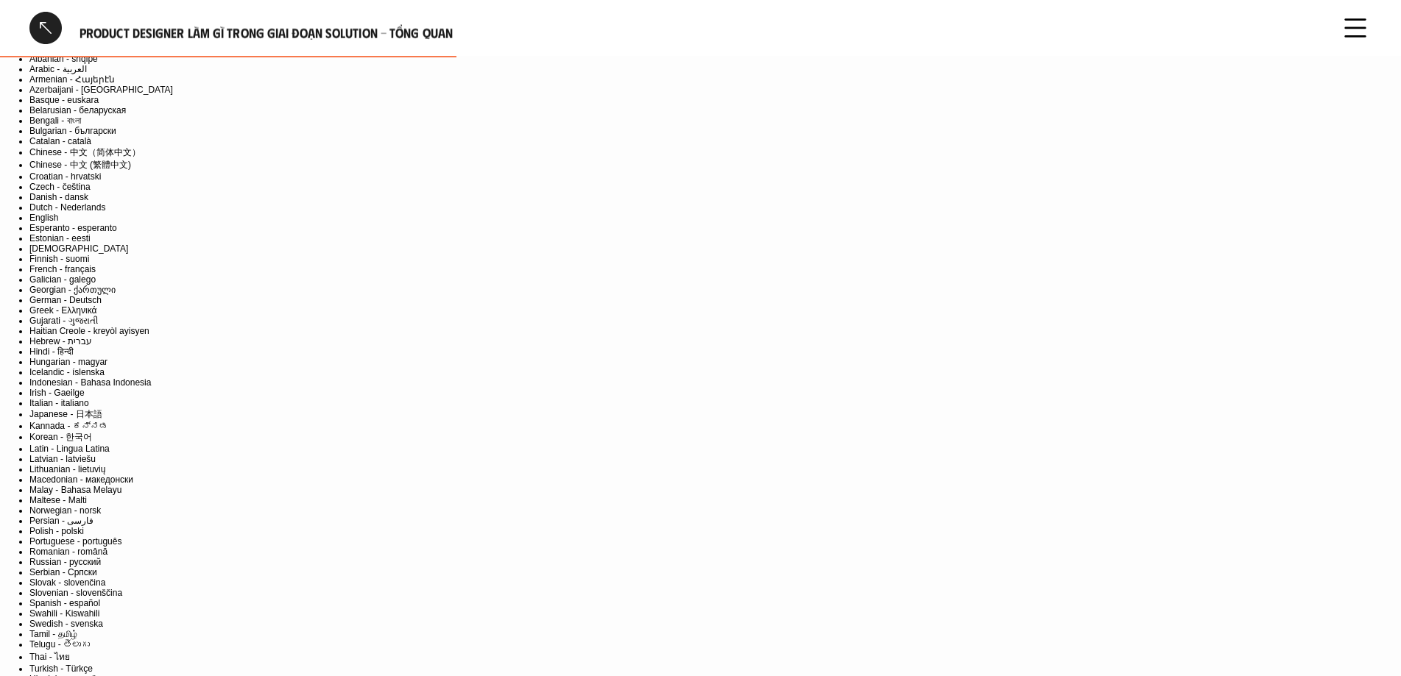
scroll to position [442, 0]
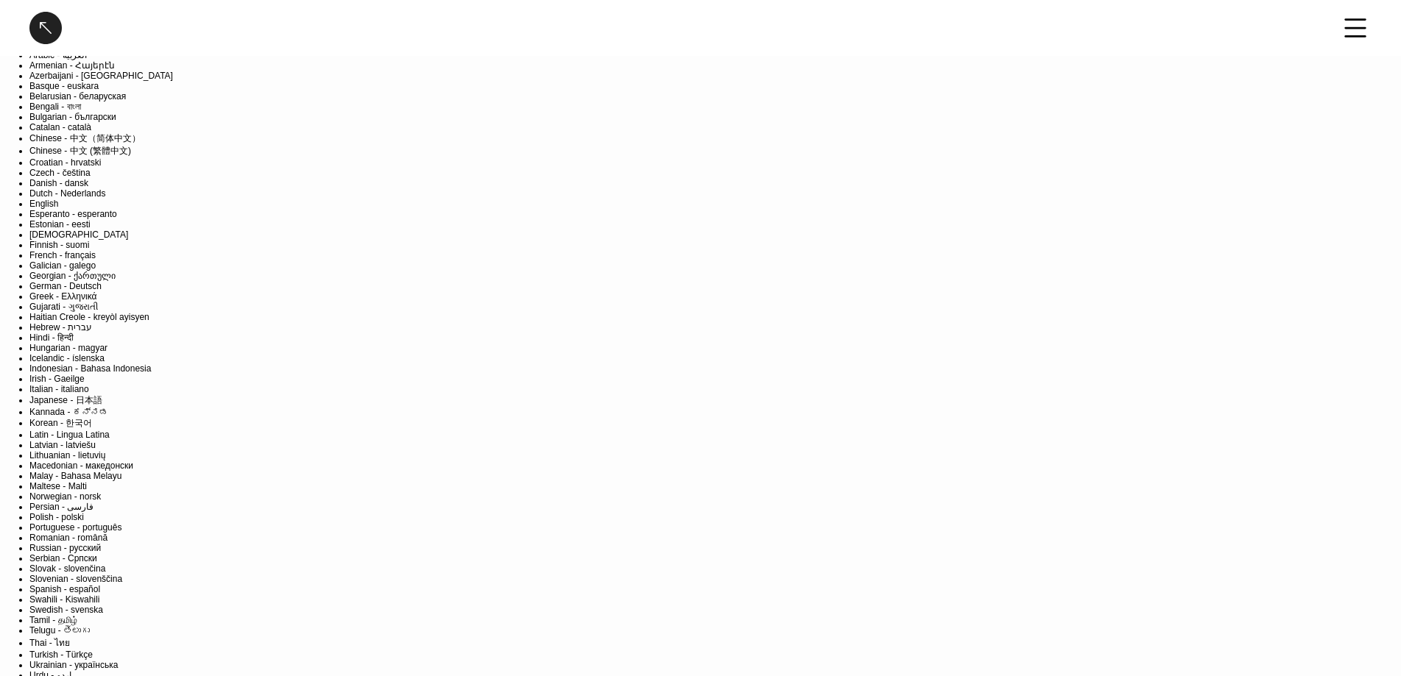
scroll to position [0, 0]
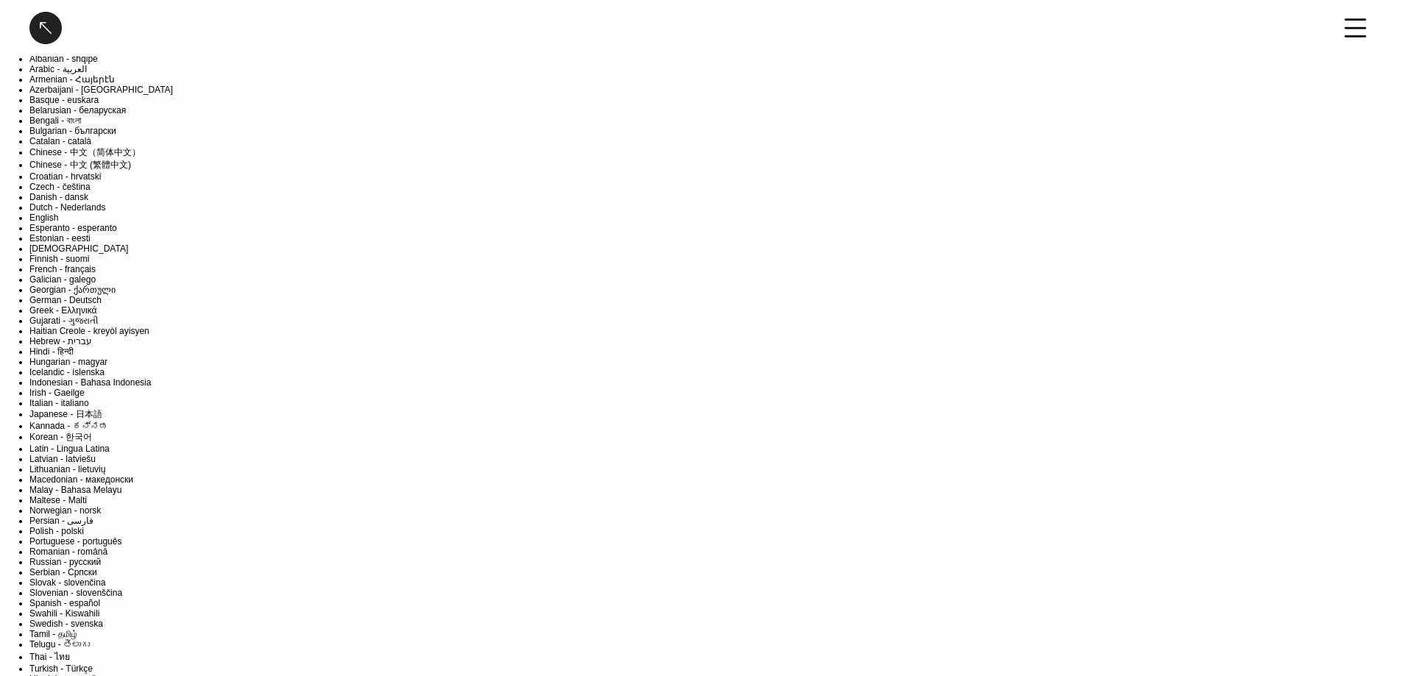
drag, startPoint x: 871, startPoint y: 198, endPoint x: 839, endPoint y: 188, distance: 33.3
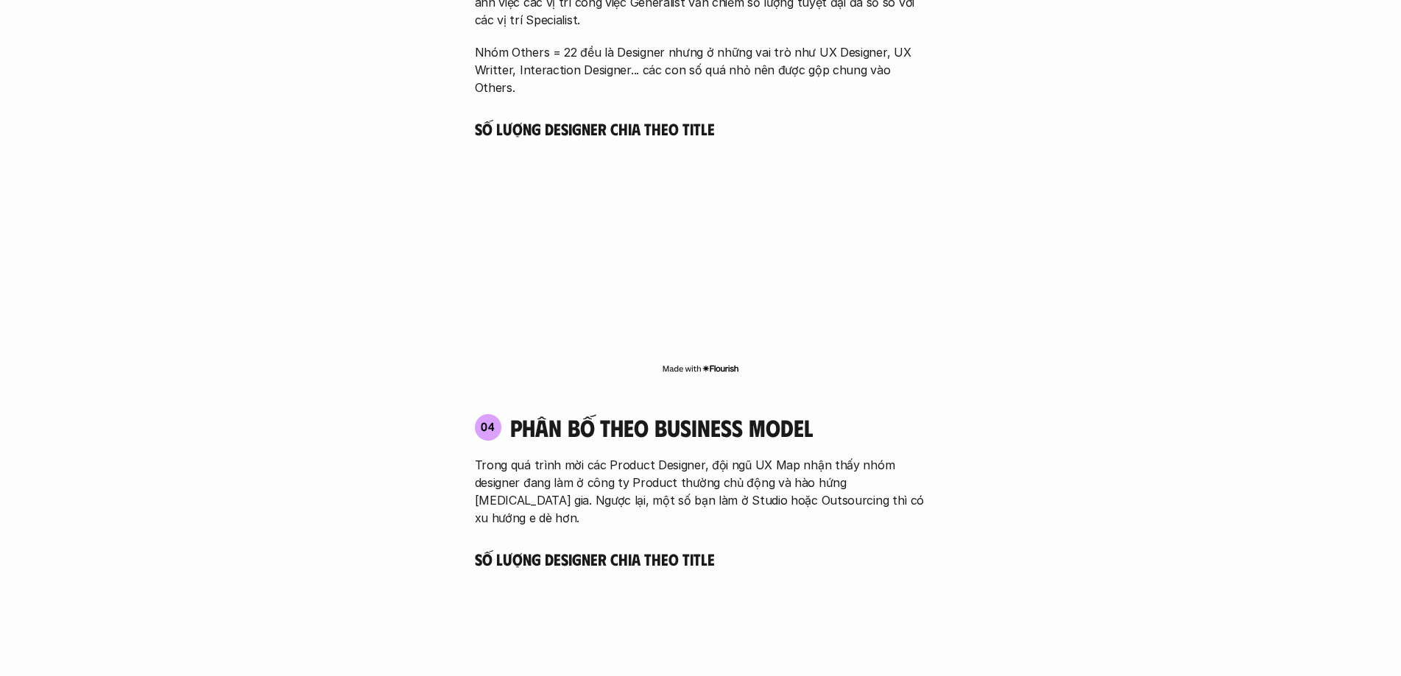
scroll to position [3683, 0]
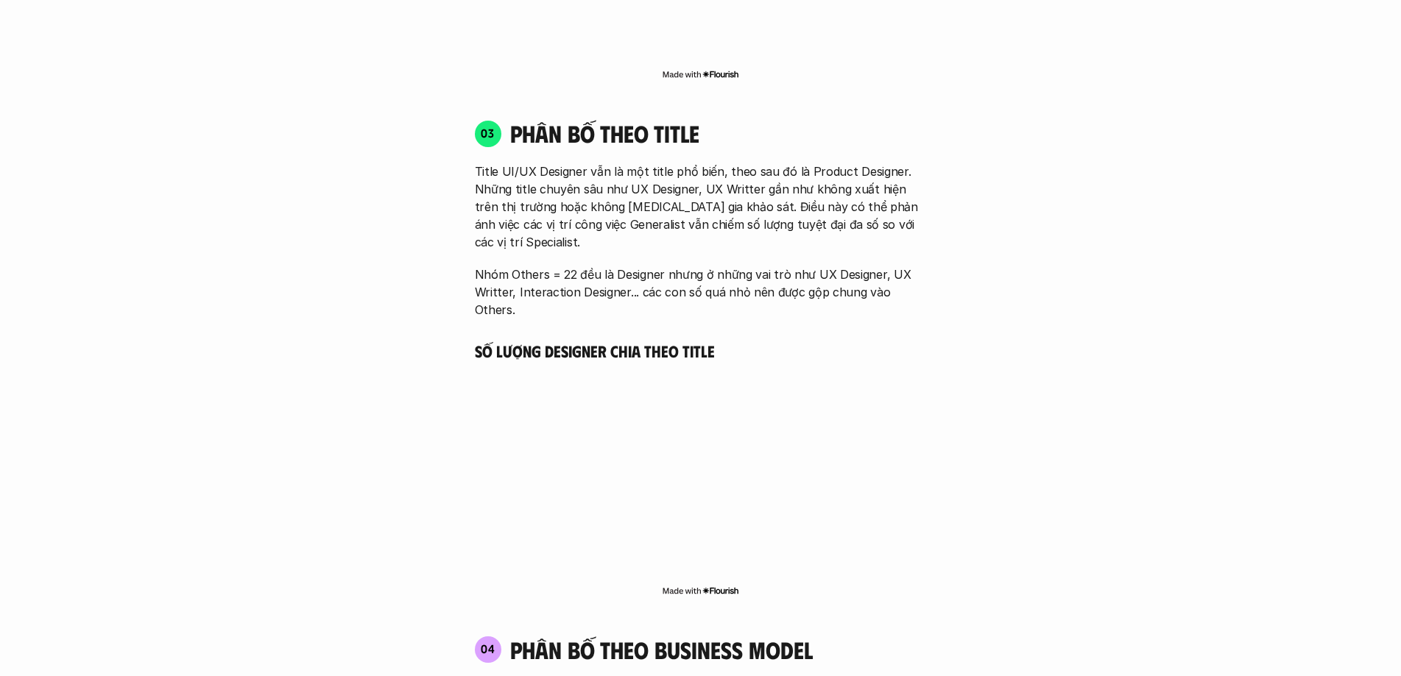
scroll to position [3536, 0]
